Goal: Task Accomplishment & Management: Use online tool/utility

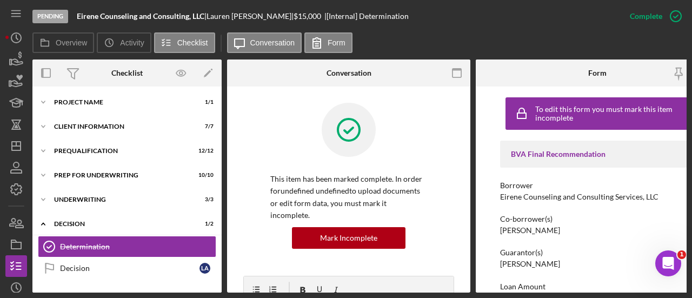
scroll to position [433, 0]
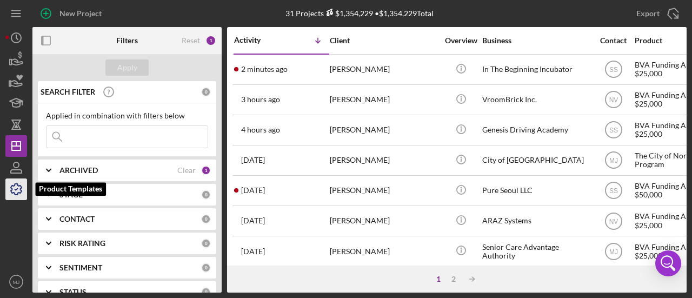
click at [11, 183] on icon "button" at bounding box center [16, 189] width 27 height 27
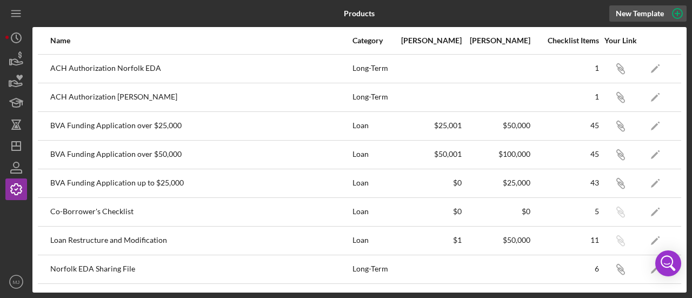
click at [641, 8] on div "New Template" at bounding box center [640, 13] width 48 height 16
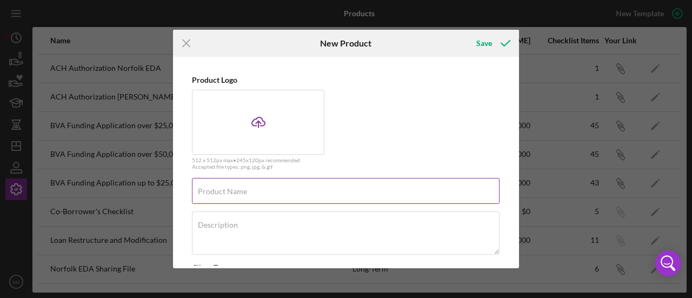
scroll to position [162, 0]
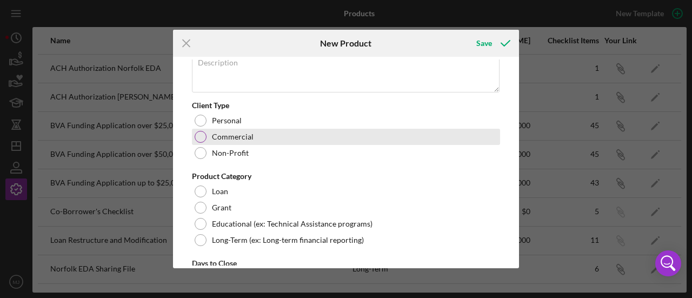
click at [233, 133] on label "Commercial" at bounding box center [233, 137] width 42 height 9
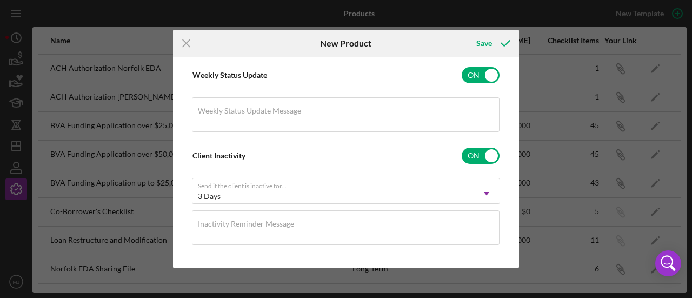
scroll to position [500, 0]
click at [186, 39] on icon "Icon/Menu Close" at bounding box center [186, 43] width 27 height 27
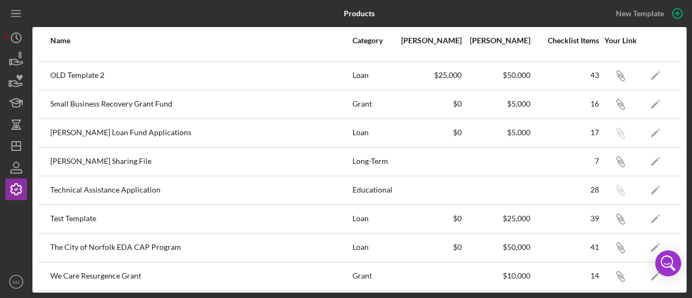
scroll to position [89, 0]
